Goal: Transaction & Acquisition: Book appointment/travel/reservation

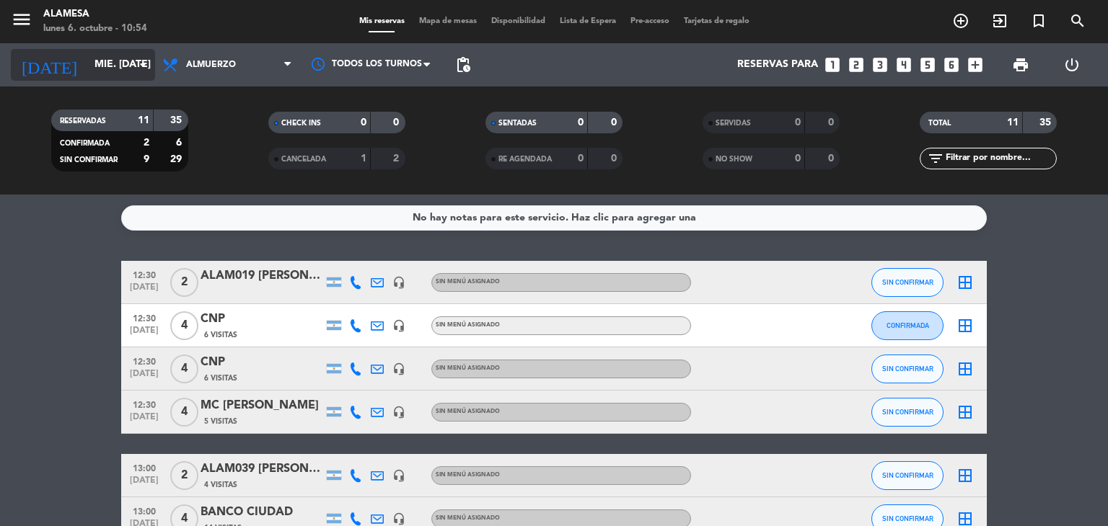
click at [94, 66] on input "mié. [DATE]" at bounding box center [155, 65] width 137 height 26
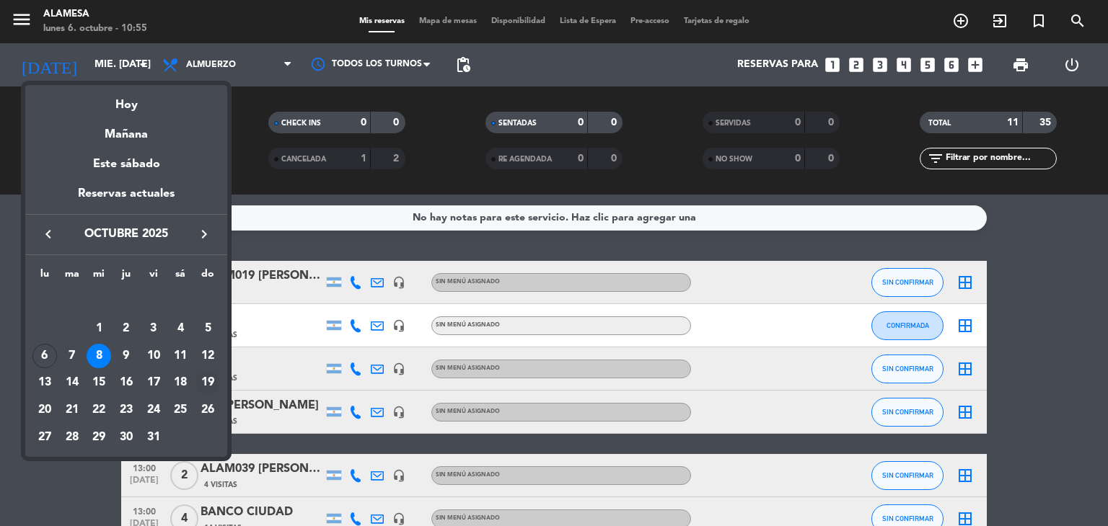
click at [205, 381] on div "19" at bounding box center [207, 383] width 25 height 25
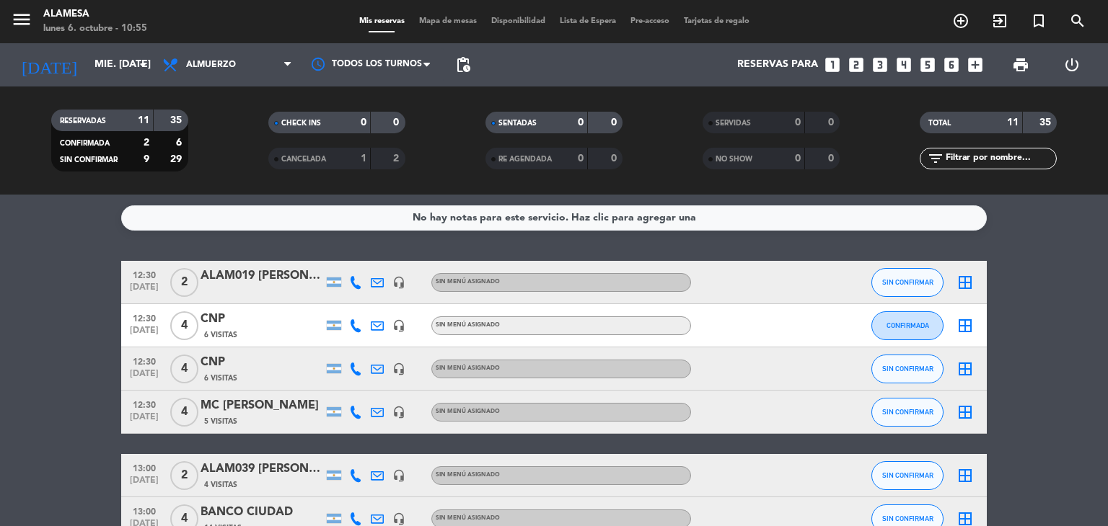
type input "dom. [DATE]"
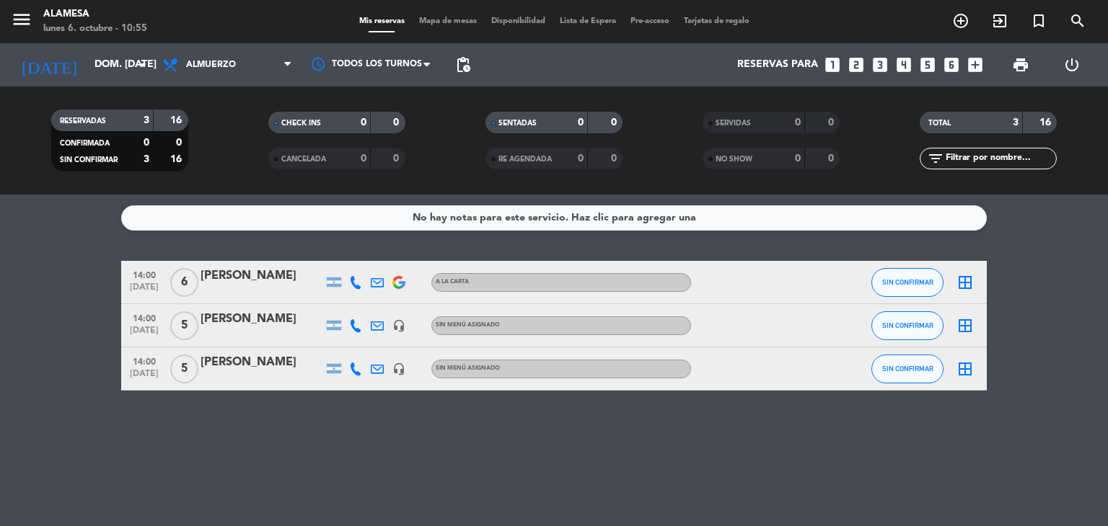
click at [855, 64] on icon "looks_two" at bounding box center [856, 65] width 19 height 19
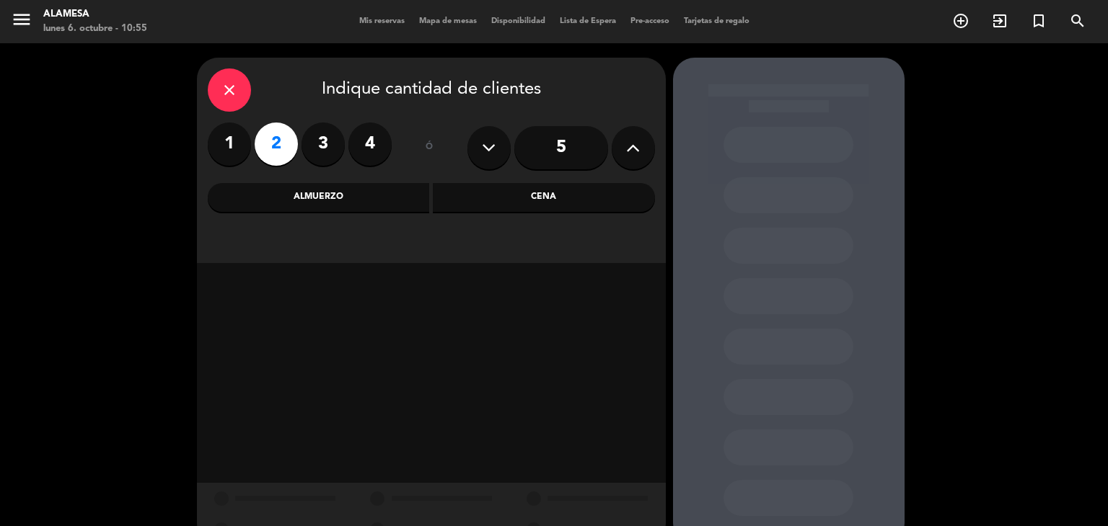
click at [388, 197] on div "Almuerzo" at bounding box center [319, 197] width 222 height 29
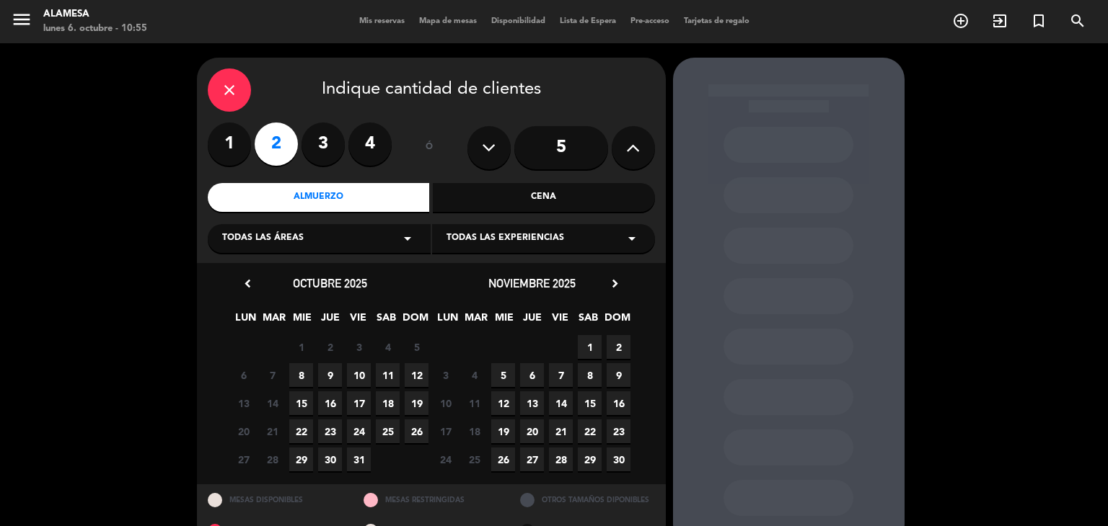
click at [418, 399] on span "19" at bounding box center [417, 404] width 24 height 24
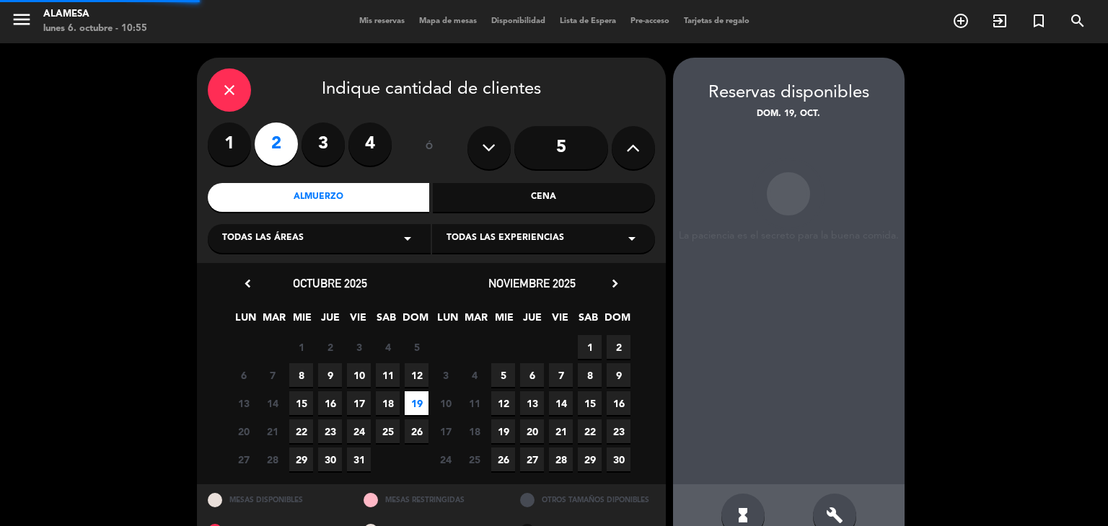
scroll to position [34, 0]
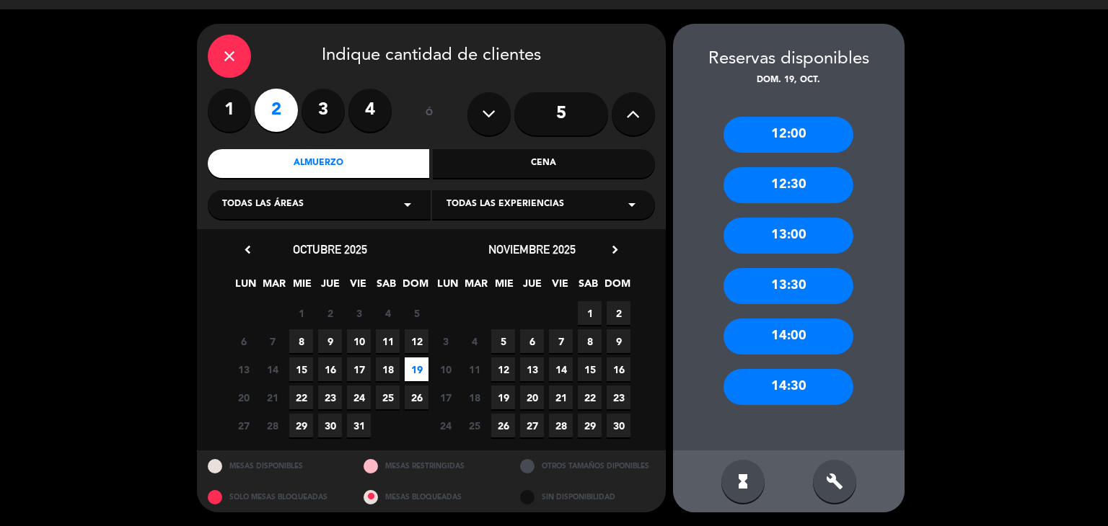
click at [771, 330] on div "14:00" at bounding box center [788, 337] width 130 height 36
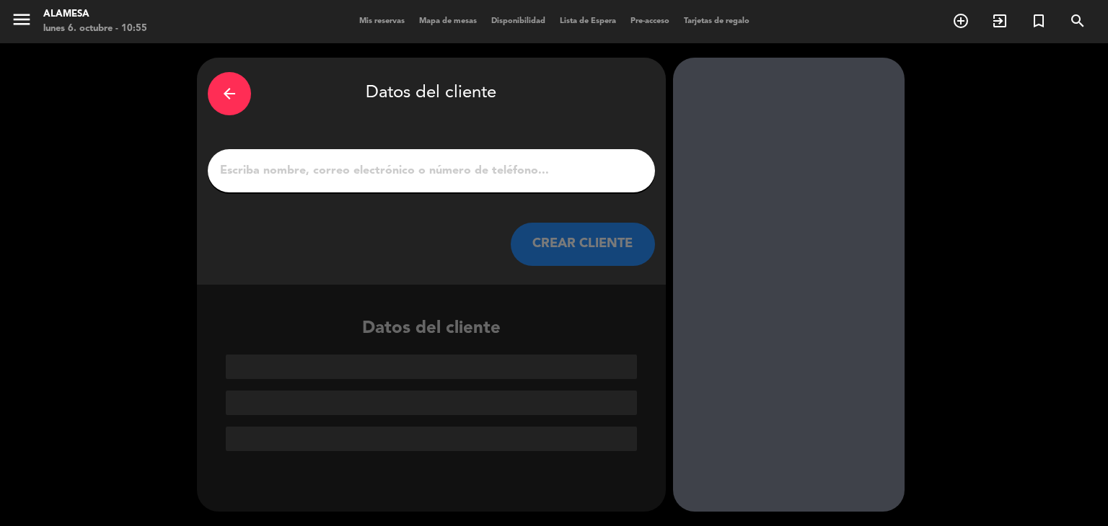
click at [356, 172] on input "1" at bounding box center [431, 171] width 425 height 20
paste input "[PERSON_NAME] [PERSON_NAME]"
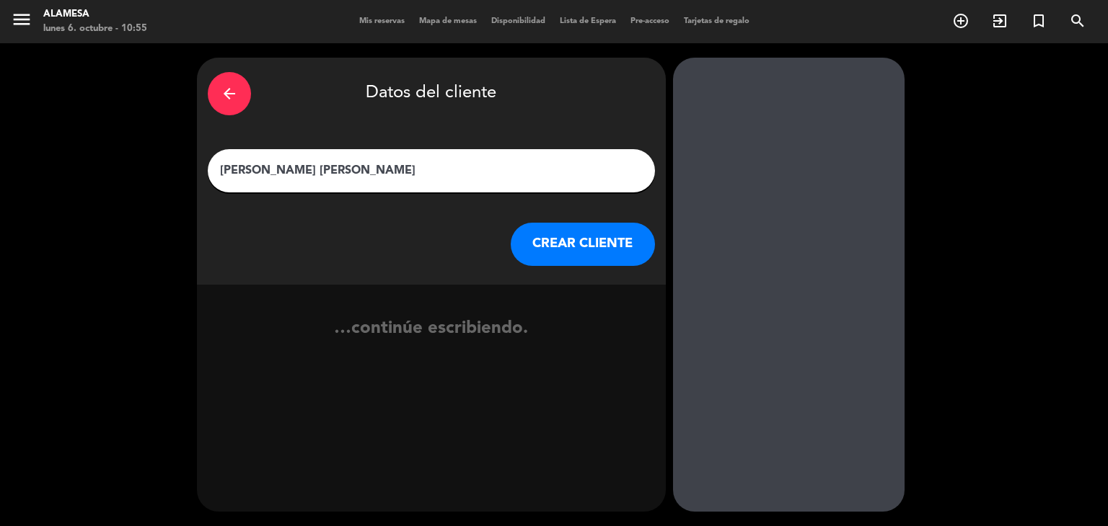
type input "[PERSON_NAME] [PERSON_NAME]"
click at [536, 243] on button "CREAR CLIENTE" at bounding box center [583, 244] width 144 height 43
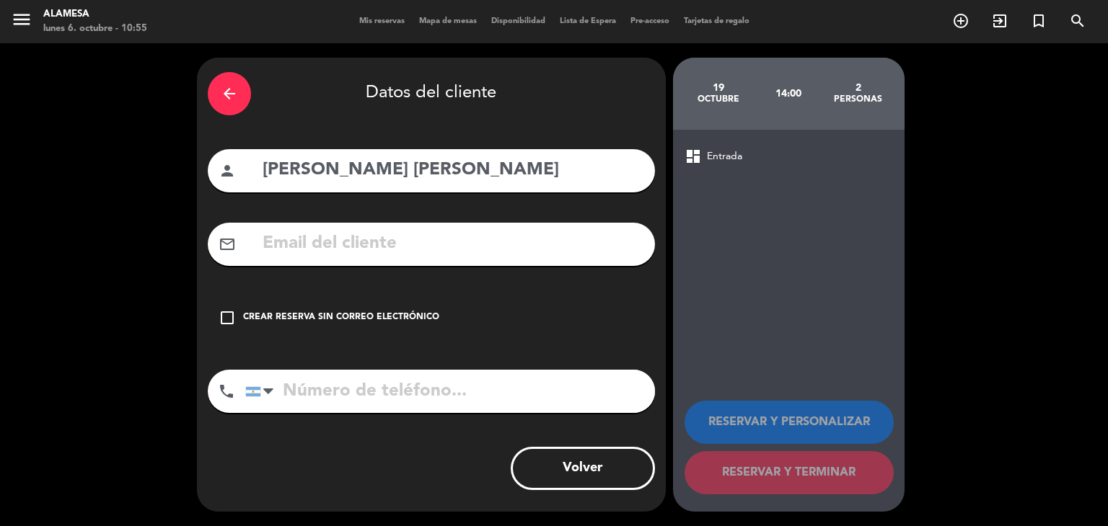
click at [332, 255] on input "text" at bounding box center [452, 244] width 383 height 30
paste input "[EMAIL_ADDRESS][DOMAIN_NAME]"
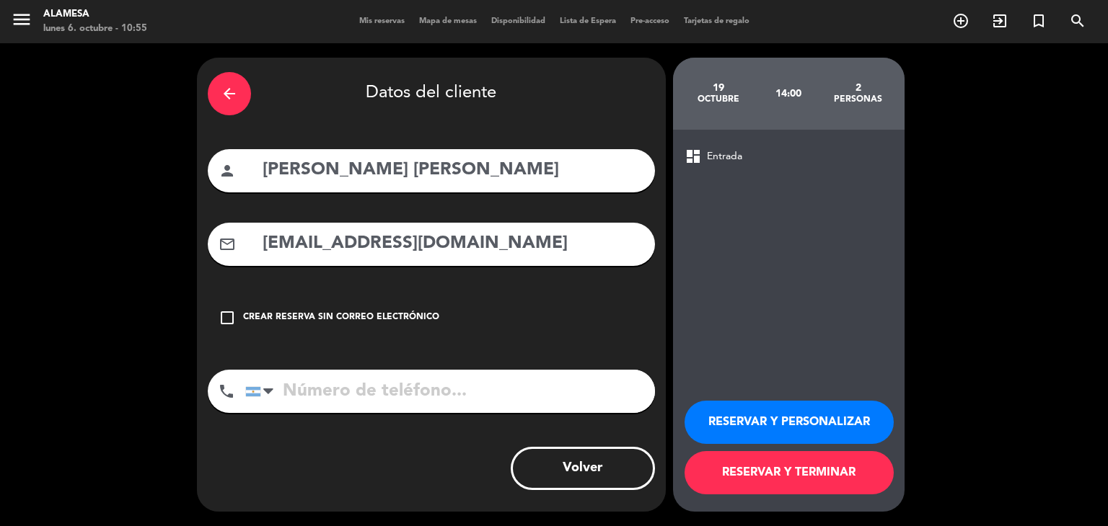
type input "[EMAIL_ADDRESS][DOMAIN_NAME]"
click at [315, 389] on input "tel" at bounding box center [450, 391] width 410 height 43
type input "2215360062"
click at [744, 472] on button "RESERVAR Y TERMINAR" at bounding box center [788, 472] width 209 height 43
